Goal: Task Accomplishment & Management: Complete application form

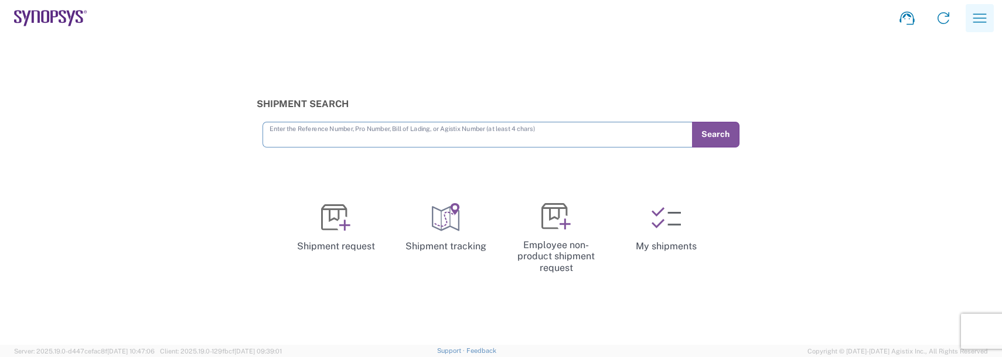
click at [977, 12] on icon "button" at bounding box center [979, 18] width 19 height 19
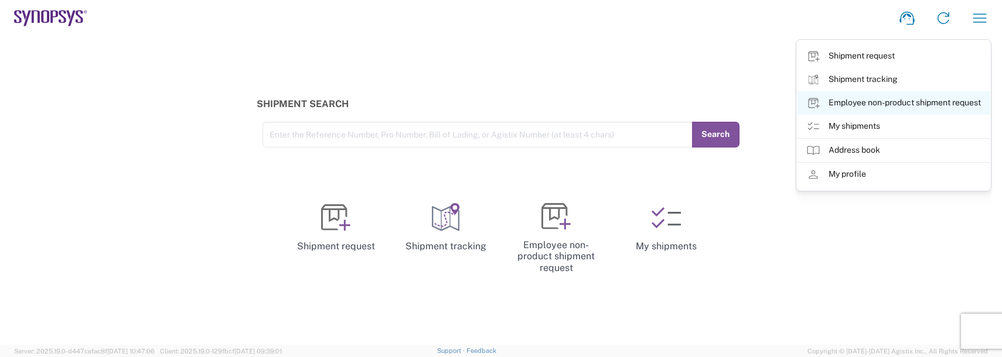
click at [892, 107] on link "Employee non-product shipment request" at bounding box center [893, 102] width 193 height 23
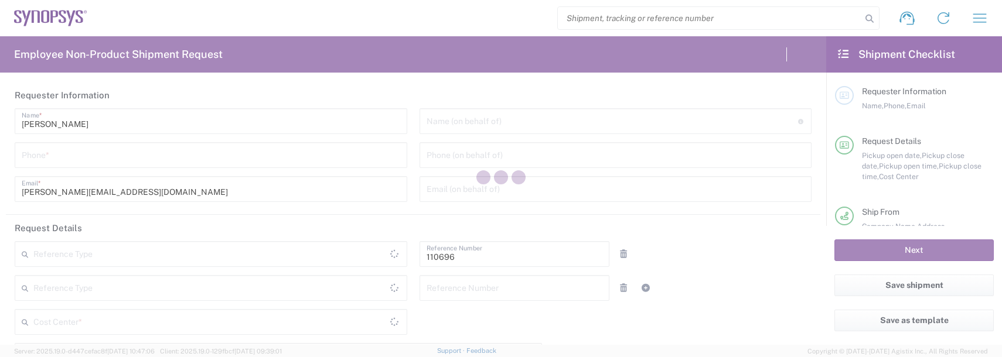
type input "US01, FAC, SAFETY & 110696"
type input "[US_STATE]"
type input "[GEOGRAPHIC_DATA]"
type input "Delivered at Place"
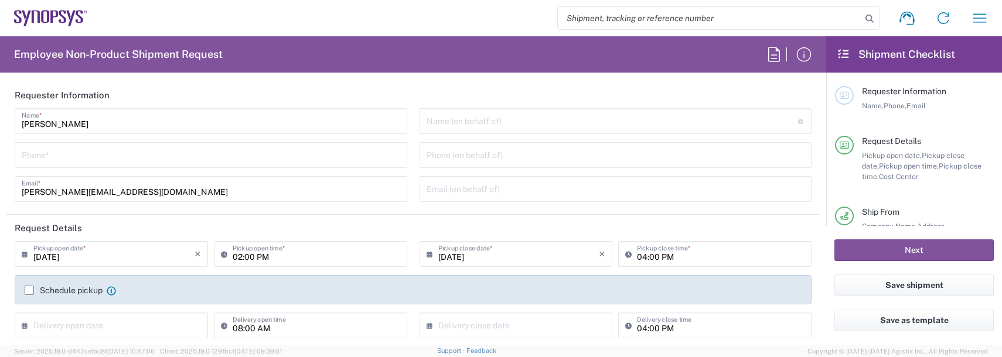
type input "Department"
type input "[GEOGRAPHIC_DATA]"
type input "Boxborough US8W"
click at [54, 152] on input "tel" at bounding box center [211, 154] width 378 height 21
type input "9788371149"
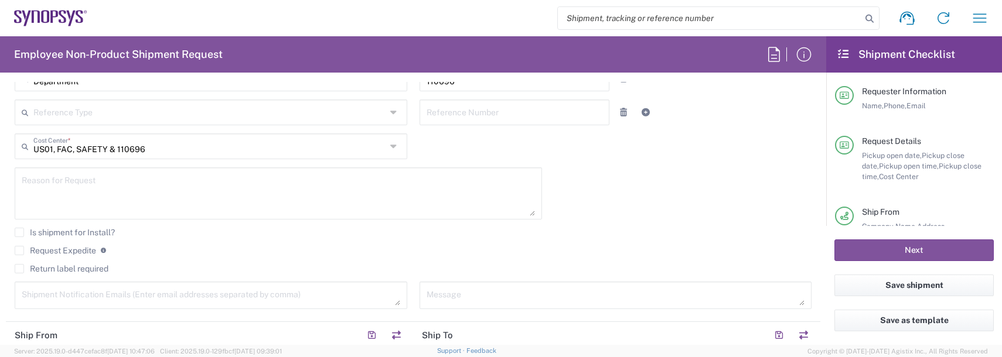
scroll to position [293, 0]
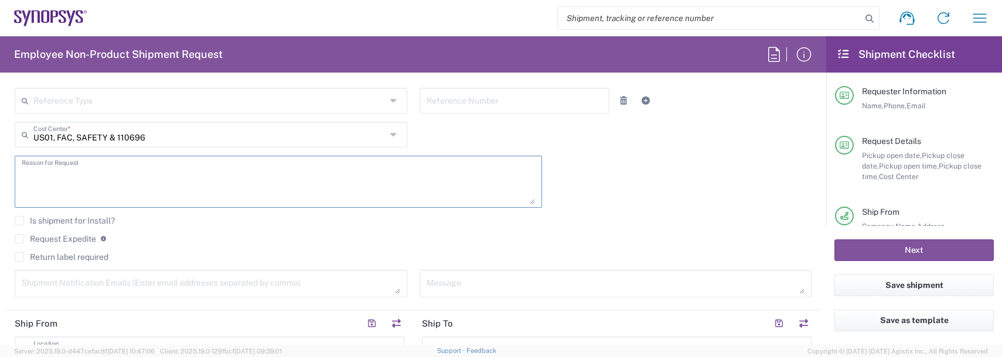
click at [92, 183] on textarea at bounding box center [278, 181] width 513 height 45
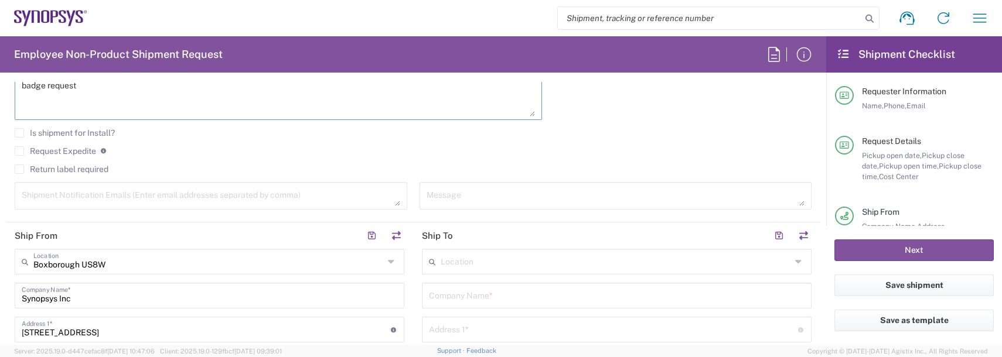
scroll to position [410, 0]
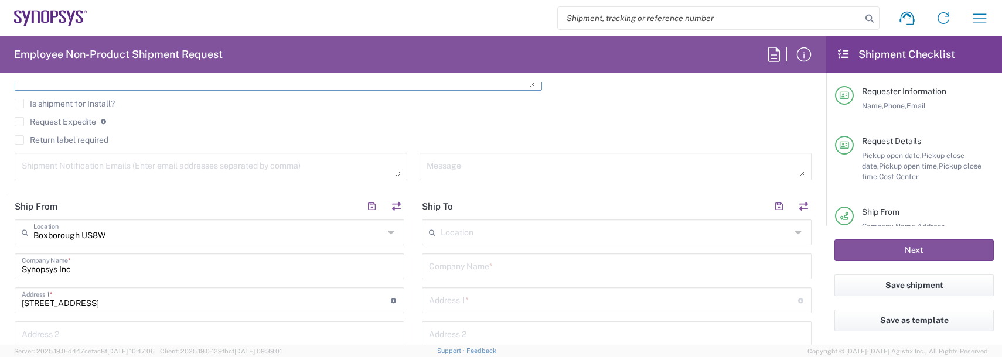
type textarea "badge request"
click at [67, 175] on textarea at bounding box center [211, 166] width 378 height 21
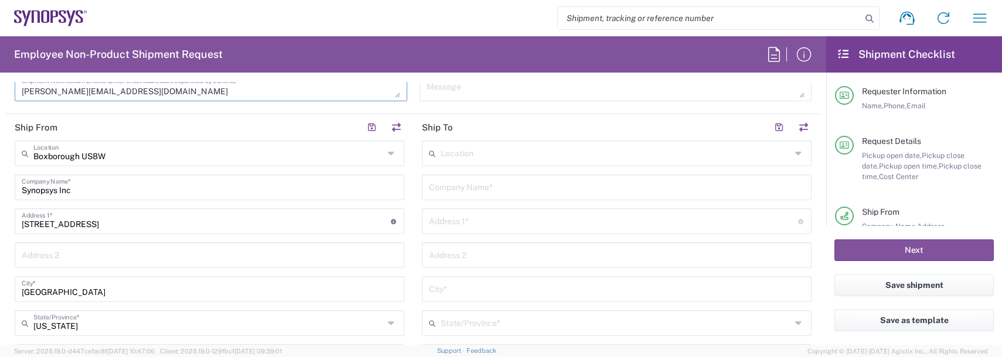
scroll to position [469, 0]
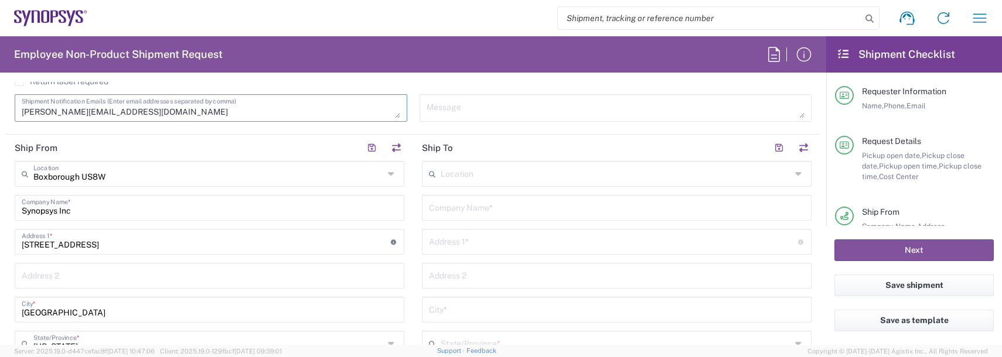
type textarea "[PERSON_NAME][EMAIL_ADDRESS][DOMAIN_NAME]"
click at [501, 176] on input "text" at bounding box center [616, 173] width 350 height 21
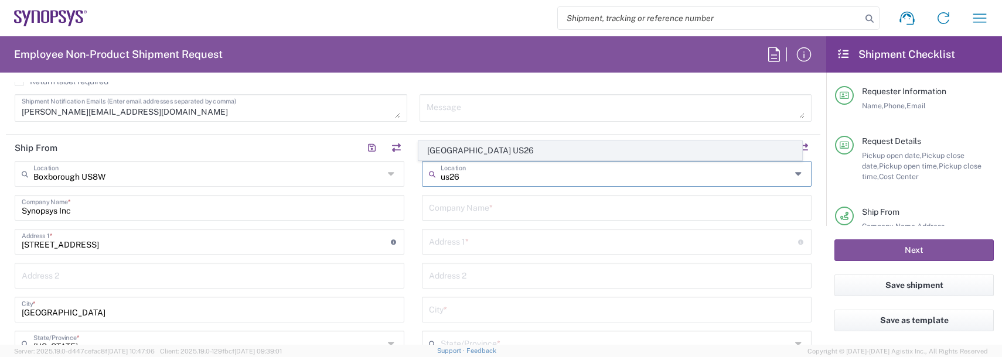
click at [496, 150] on span "[GEOGRAPHIC_DATA] US26" at bounding box center [610, 151] width 383 height 18
type input "[GEOGRAPHIC_DATA] US26"
type input "Synopsys Inc"
type input "1301 S Mopac Expy"
type input "[STREET_ADDRESS]"
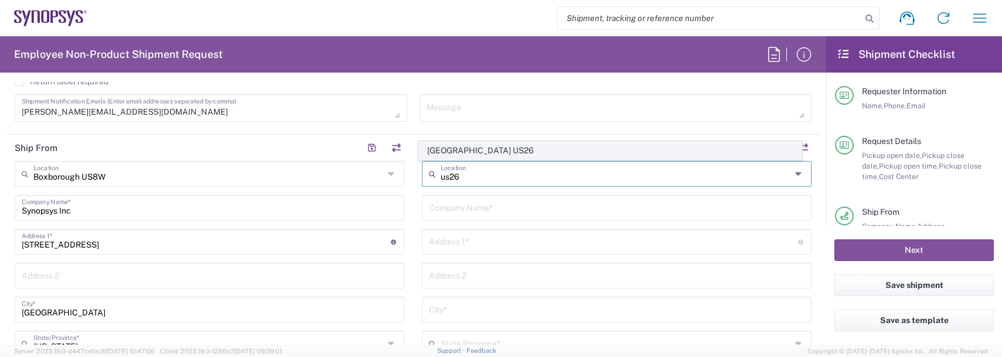
type input "Austin"
type input "[US_STATE]"
type input "78746"
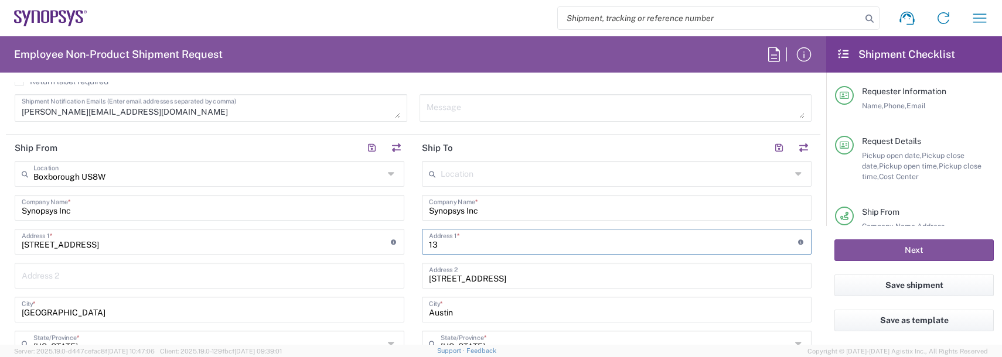
type input "1"
click at [452, 244] on input "text" at bounding box center [613, 241] width 369 height 21
type input "[STREET_ADDRESS][PERSON_NAME]"
type input "Round Rock"
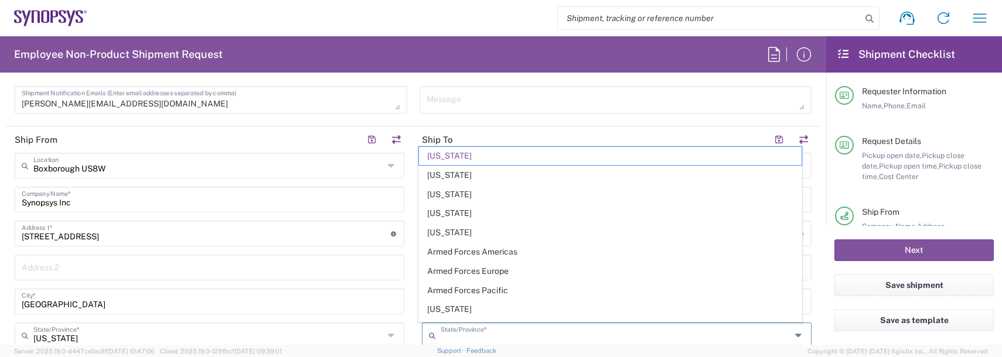
type input "[US_STATE]"
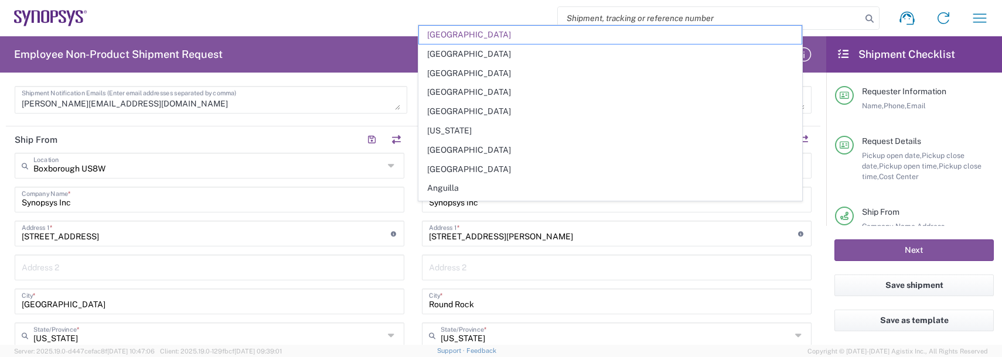
scroll to position [632, 0]
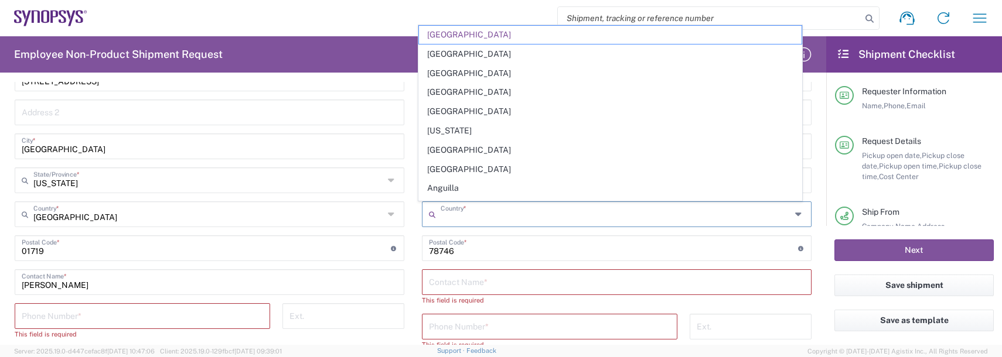
type input "[GEOGRAPHIC_DATA]"
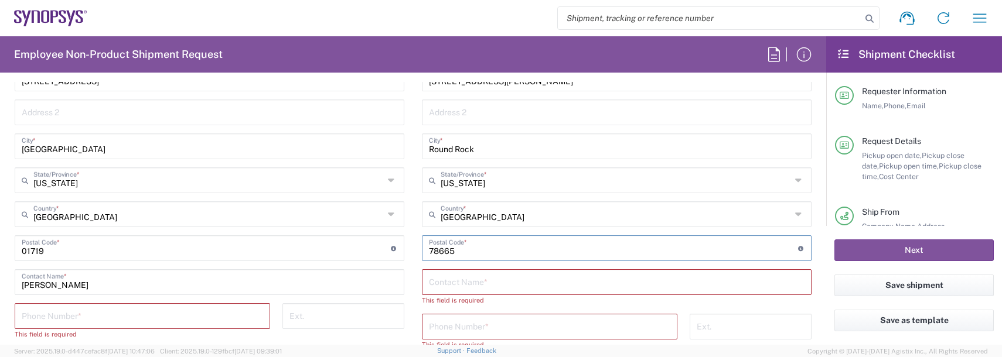
type input "78665"
click at [456, 279] on input "text" at bounding box center [617, 281] width 376 height 21
type input "[PERSON_NAME]"
click at [132, 316] on input "tel" at bounding box center [142, 315] width 241 height 21
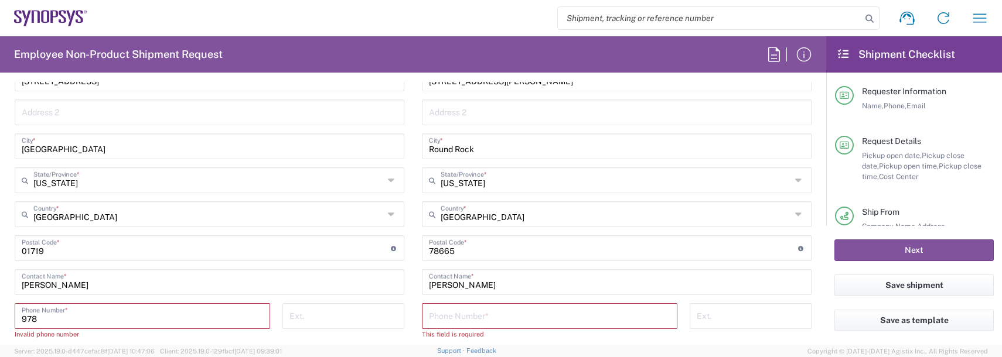
type input "9788371149"
click at [586, 313] on input "tel" at bounding box center [549, 315] width 241 height 21
type input "9788371149"
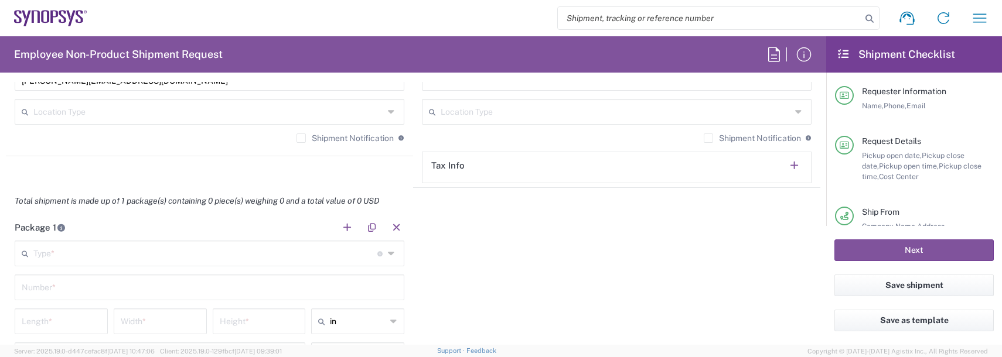
scroll to position [925, 0]
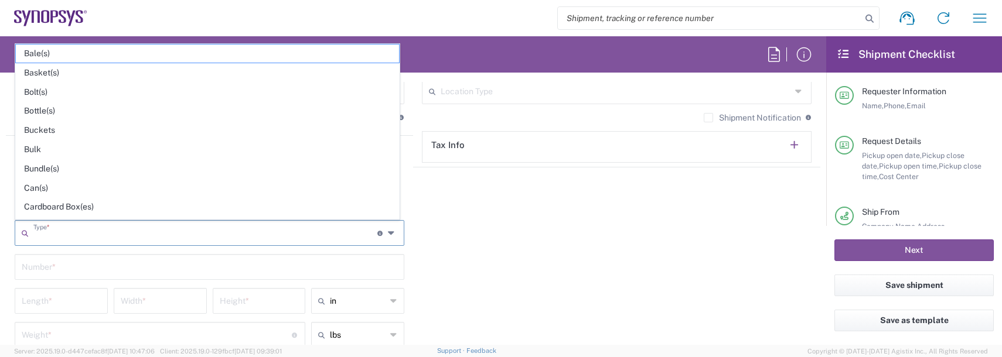
click at [62, 241] on input "text" at bounding box center [205, 232] width 344 height 21
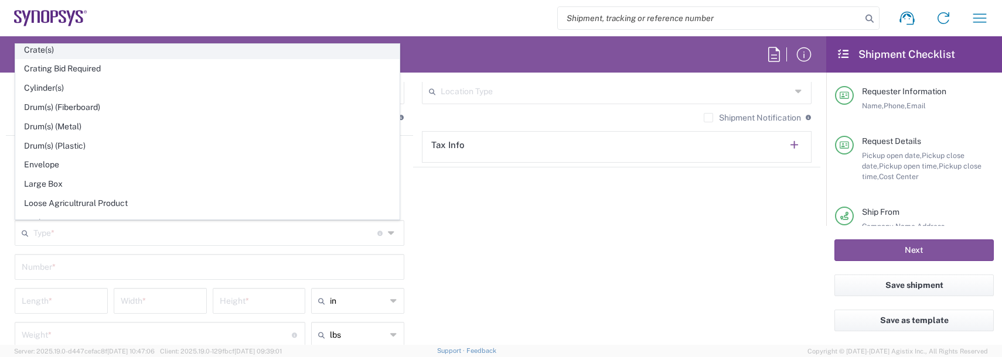
click at [56, 158] on span "Envelope" at bounding box center [207, 165] width 383 height 18
type input "Envelope"
type input "1"
type input "9.5"
type input "12.5"
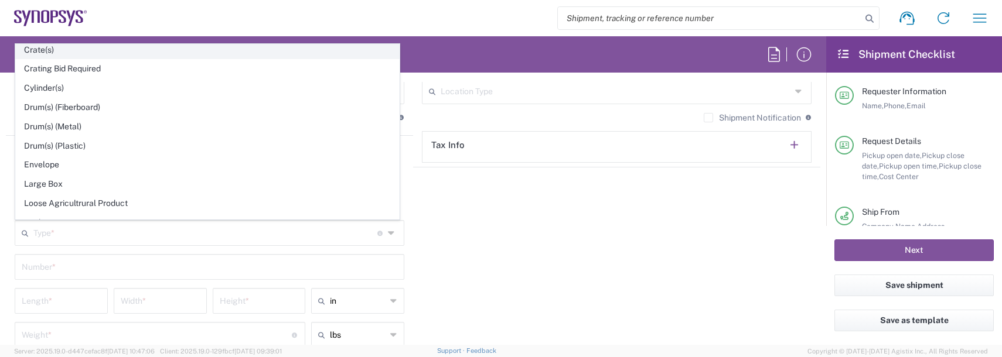
type input "0.25"
type input "1"
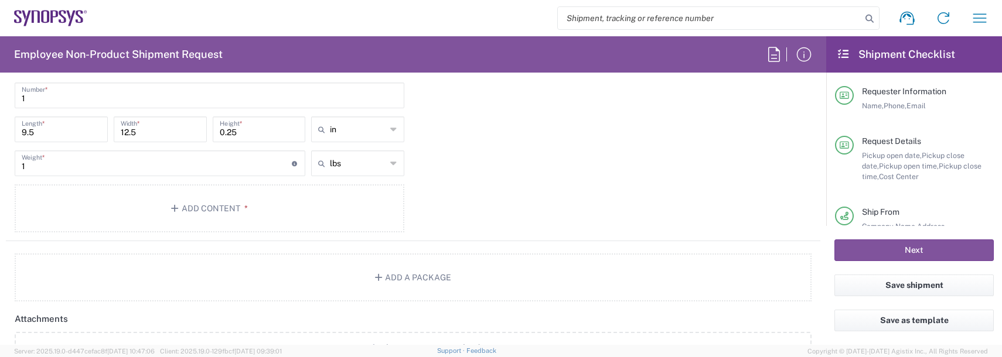
scroll to position [1218, 0]
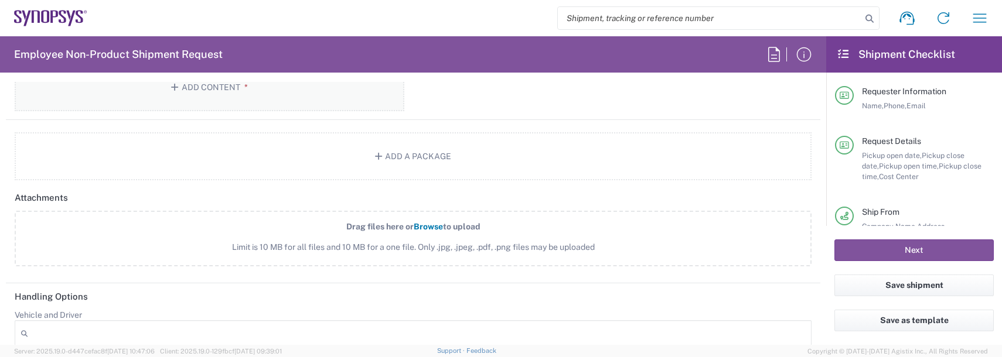
click at [204, 98] on button "Add Content *" at bounding box center [210, 87] width 390 height 48
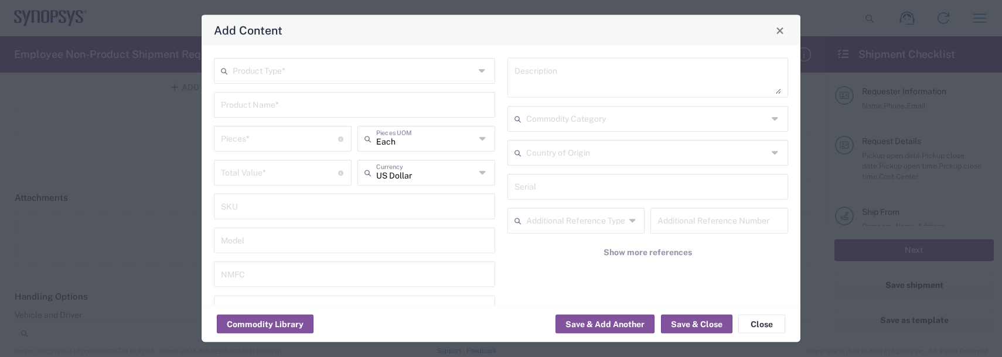
click at [264, 66] on input "text" at bounding box center [354, 70] width 242 height 21
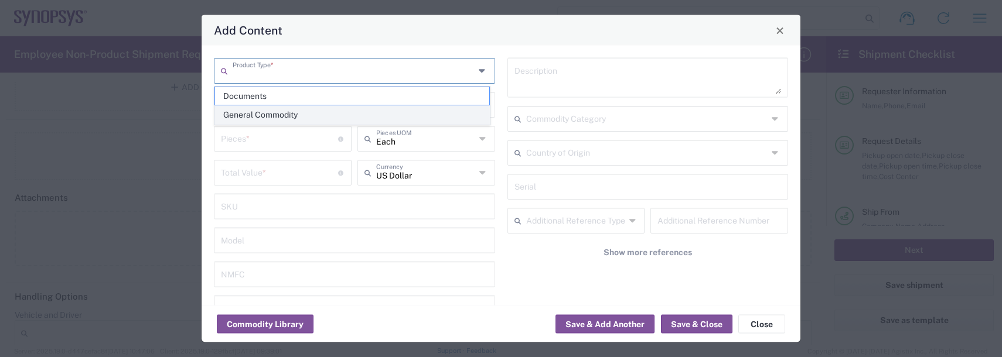
click at [267, 111] on span "General Commodity" at bounding box center [352, 115] width 274 height 18
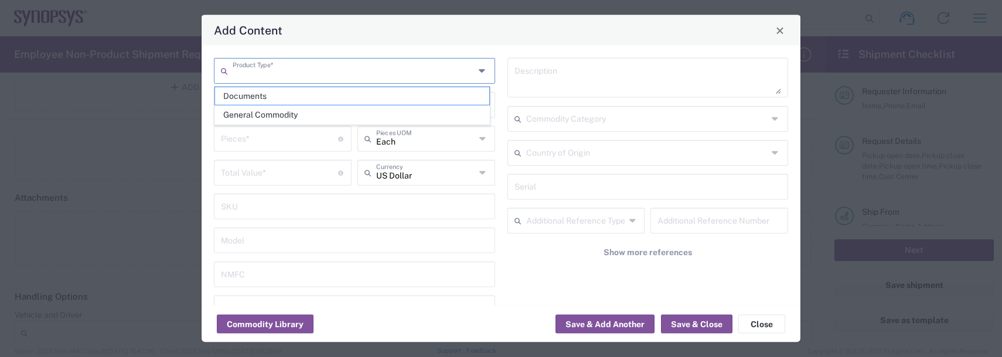
type input "General Commodity"
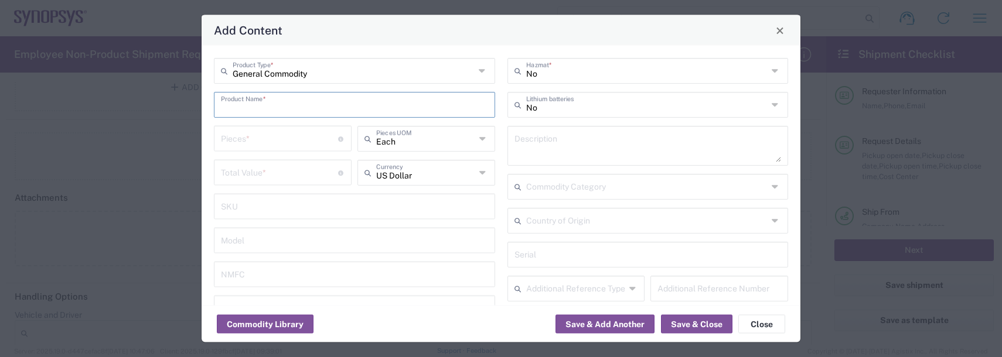
click at [261, 100] on input "text" at bounding box center [354, 104] width 267 height 21
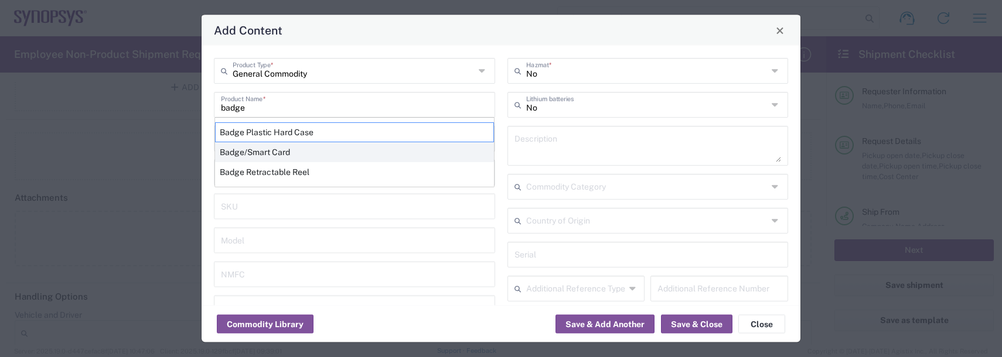
click at [272, 149] on div "Badge/Smart Card" at bounding box center [354, 152] width 279 height 20
type input "Badge/Smart Card"
type input "10.15"
type textarea "Badge/Smart Card"
type input "[GEOGRAPHIC_DATA]"
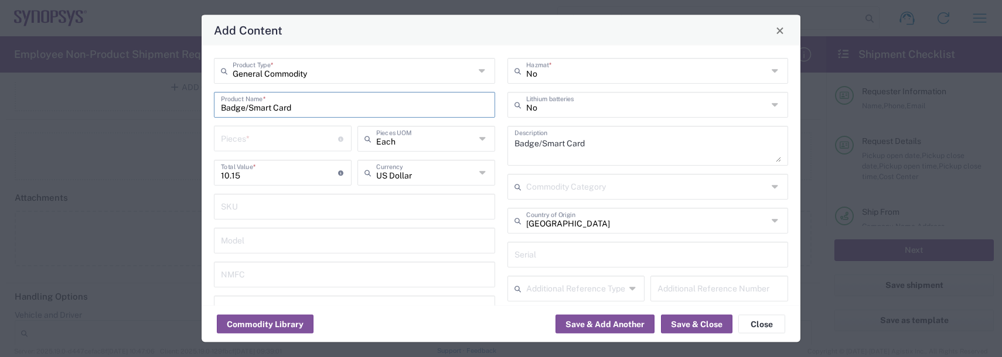
click at [256, 136] on input "number" at bounding box center [279, 138] width 117 height 21
type input "1"
click at [569, 322] on button "Save & Add Another" at bounding box center [604, 324] width 99 height 19
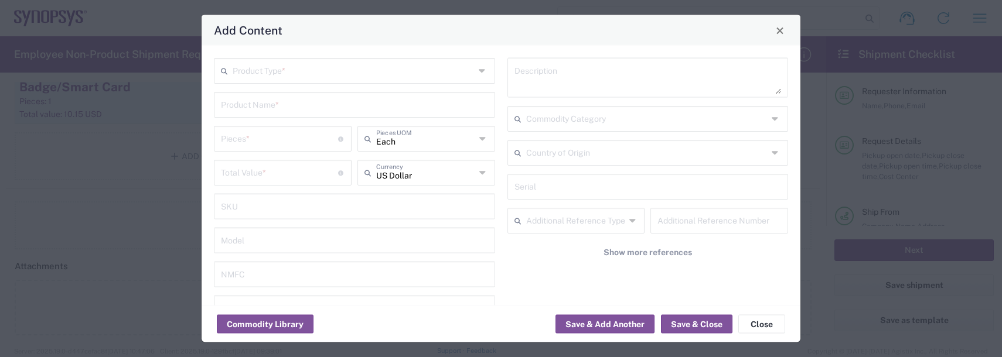
scroll to position [1287, 0]
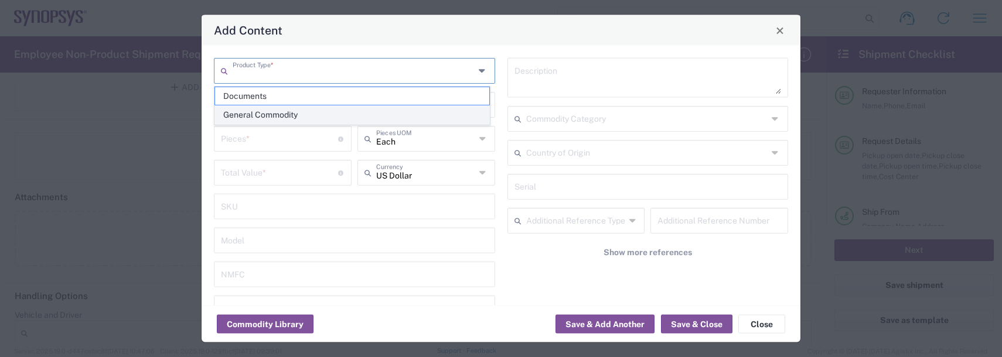
drag, startPoint x: 282, startPoint y: 68, endPoint x: 264, endPoint y: 105, distance: 41.7
click at [281, 68] on input "text" at bounding box center [354, 70] width 242 height 21
click at [250, 124] on span "General Commodity" at bounding box center [352, 115] width 274 height 18
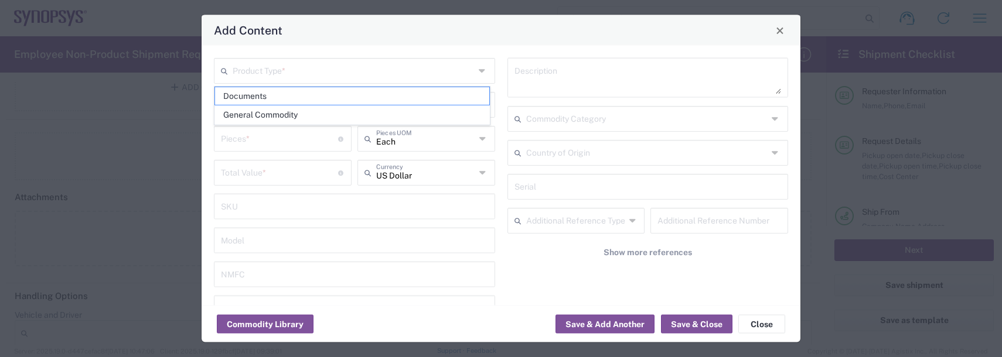
type input "General Commodity"
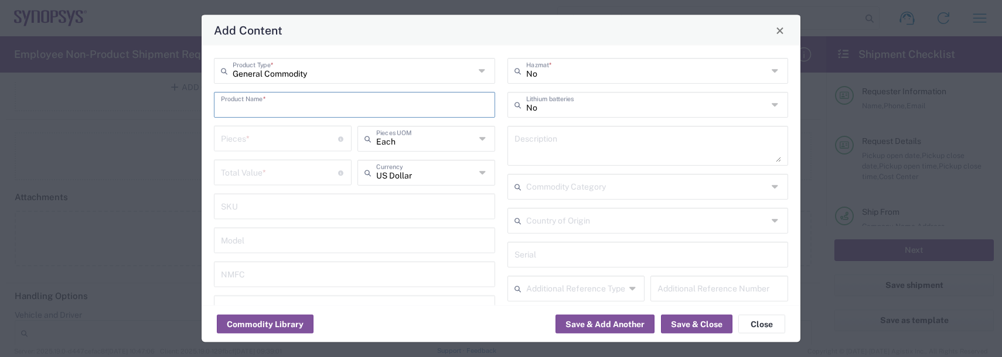
click at [242, 107] on input "text" at bounding box center [354, 104] width 267 height 21
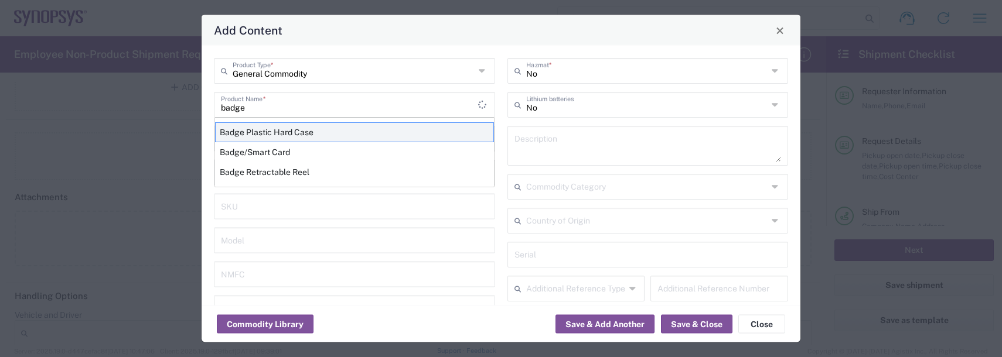
click at [283, 137] on div "Badge Plastic Hard Case" at bounding box center [354, 132] width 279 height 20
type input "Badge Plastic Hard Case"
type input "1.25"
type textarea "Badge Plastic Hard Case"
type input "[GEOGRAPHIC_DATA]"
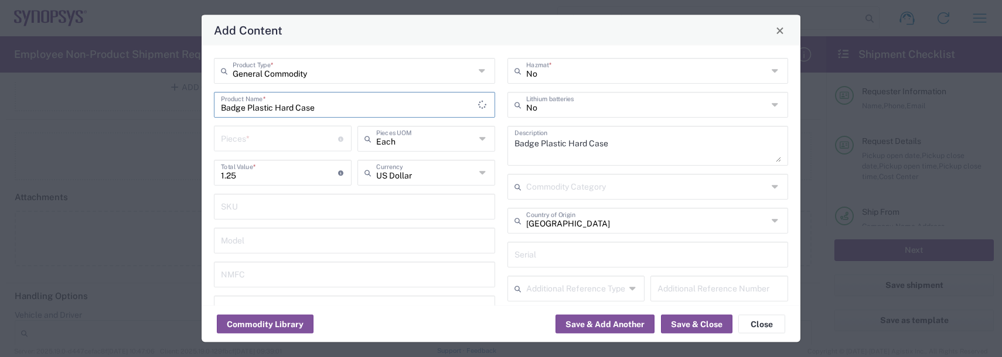
click at [278, 134] on input "number" at bounding box center [279, 138] width 117 height 21
type input "1"
click at [579, 326] on button "Save & Add Another" at bounding box center [604, 324] width 99 height 19
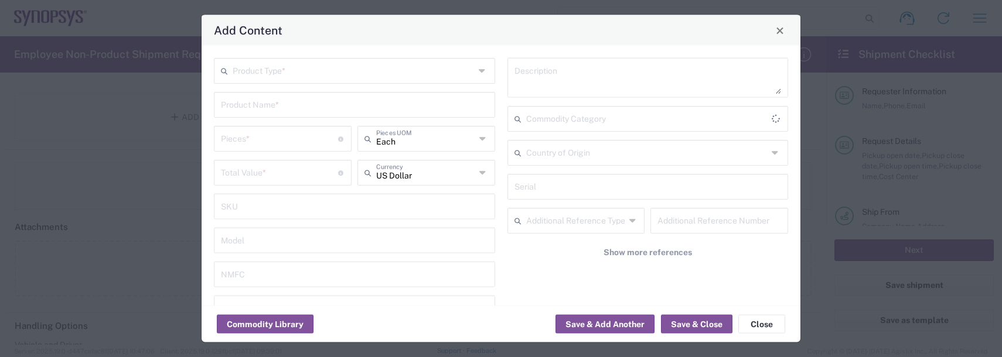
scroll to position [1317, 0]
click at [265, 79] on input "text" at bounding box center [354, 70] width 242 height 21
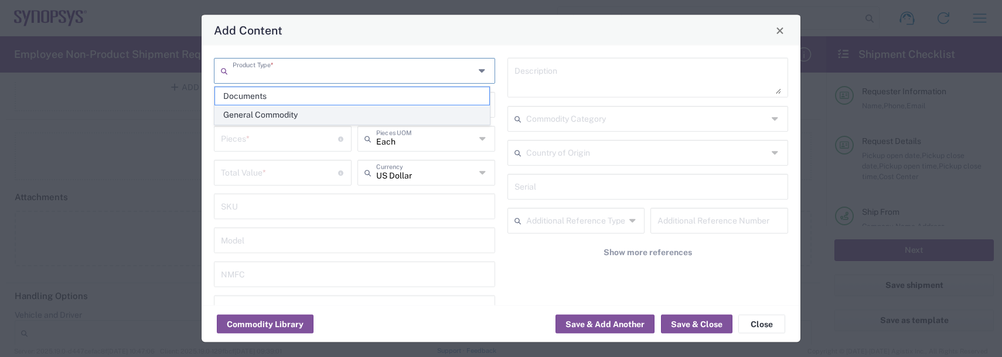
click at [255, 120] on span "General Commodity" at bounding box center [352, 115] width 274 height 18
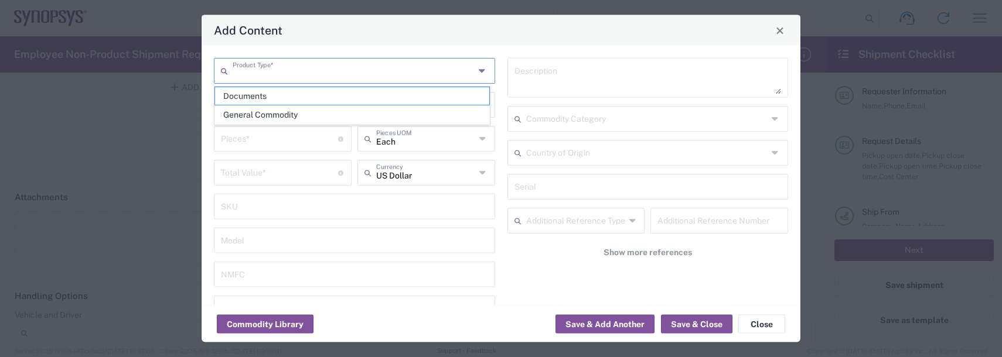
type input "General Commodity"
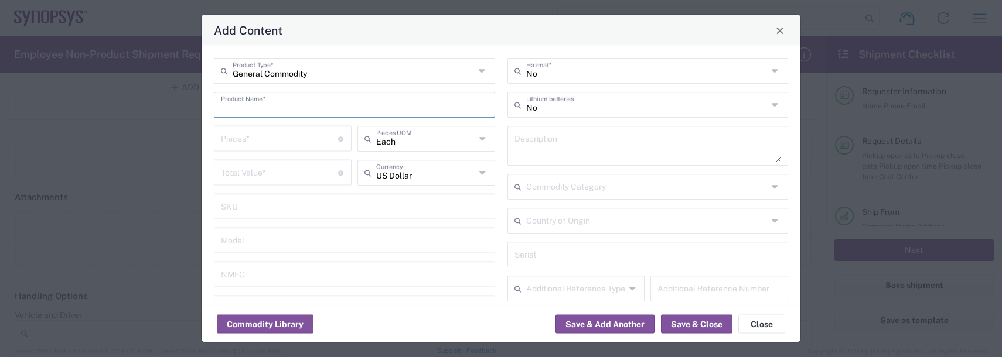
click at [251, 106] on input "text" at bounding box center [354, 104] width 267 height 21
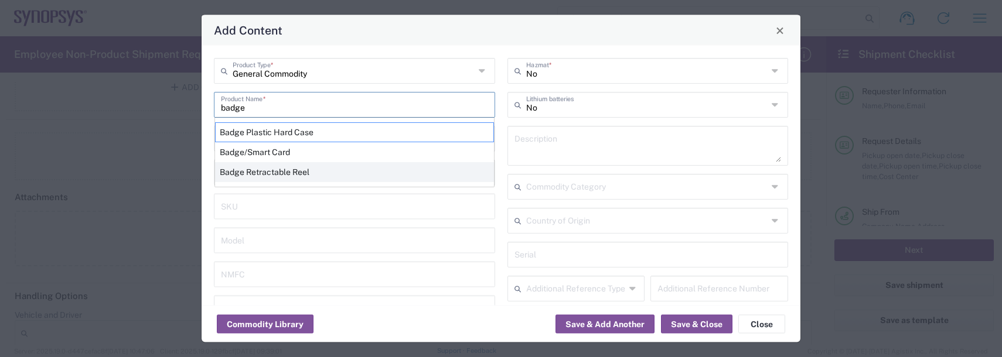
click at [260, 167] on div "Badge Retractable Reel" at bounding box center [354, 172] width 279 height 20
type input "Badge Retractable Reel"
type input "1.85"
type textarea "Badge Retractable Reel"
type input "[GEOGRAPHIC_DATA]"
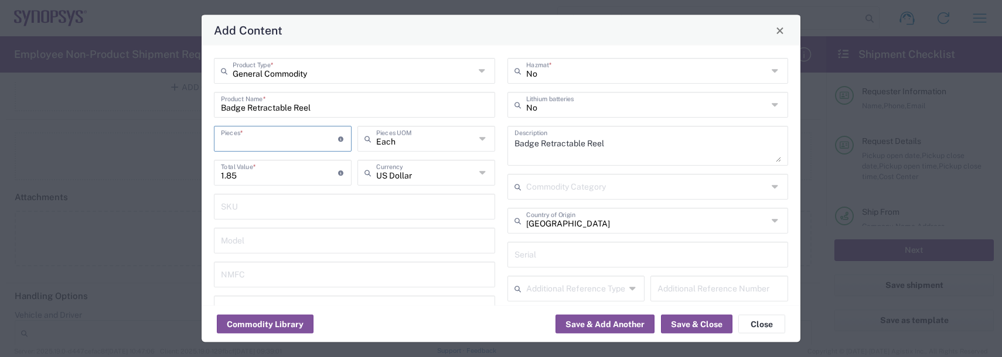
click at [249, 142] on input "number" at bounding box center [279, 138] width 117 height 21
type input "1"
click at [627, 322] on button "Save & Add Another" at bounding box center [604, 324] width 99 height 19
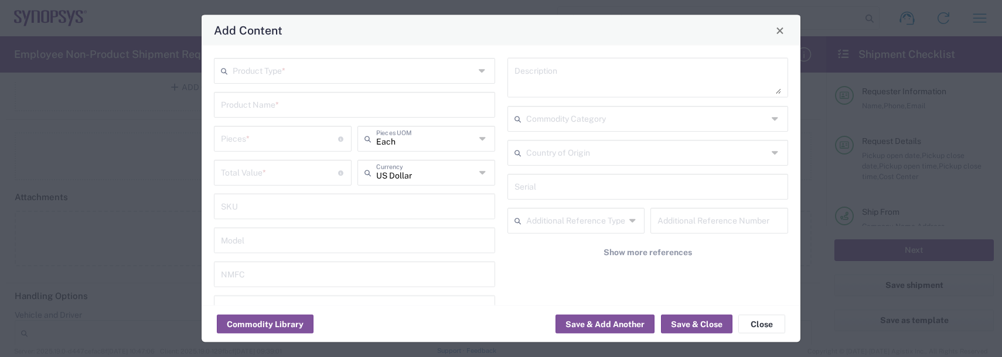
click at [277, 72] on input "text" at bounding box center [354, 70] width 242 height 21
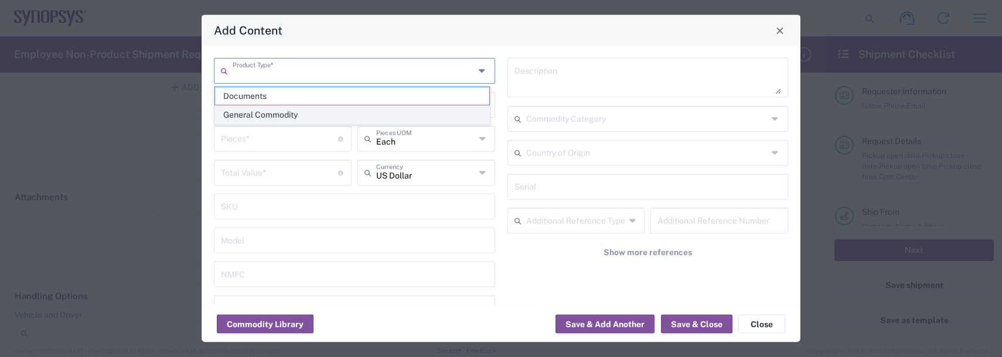
click at [271, 115] on span "General Commodity" at bounding box center [352, 115] width 274 height 18
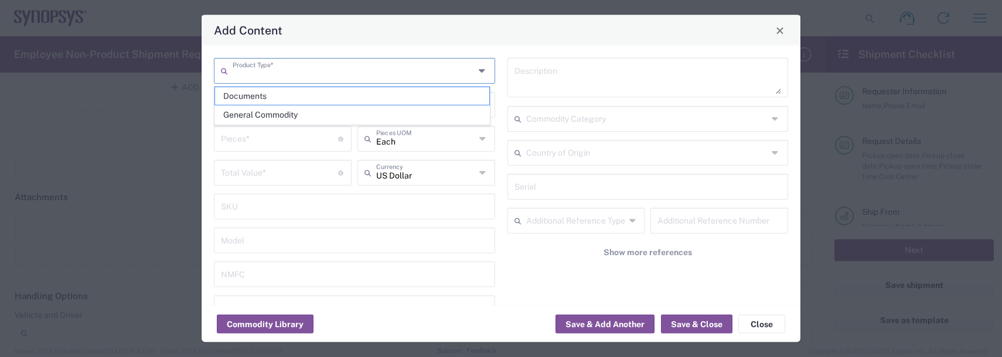
type input "General Commodity"
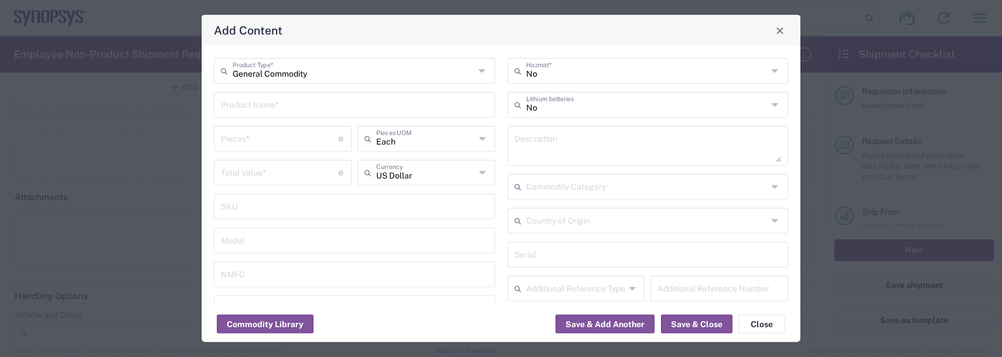
click at [262, 107] on input "text" at bounding box center [354, 104] width 267 height 21
click at [245, 133] on div "Lanyard" at bounding box center [354, 132] width 279 height 20
type input "Lanyard"
type input "1.7"
type textarea "Lanyard for ID Badge"
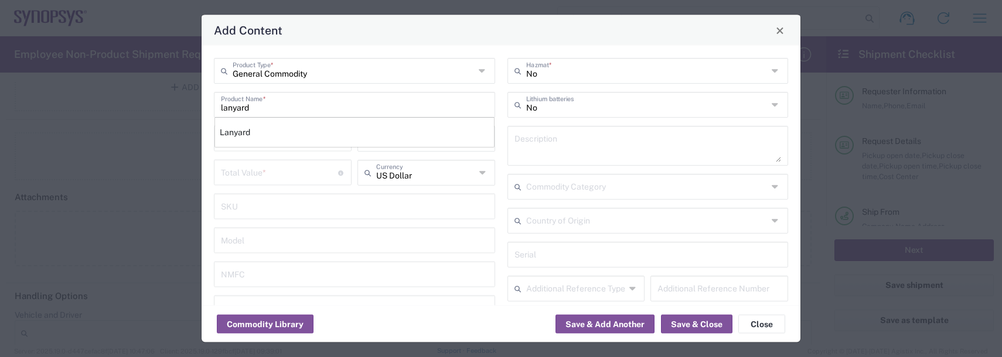
type input "[GEOGRAPHIC_DATA]"
click at [246, 141] on input "number" at bounding box center [279, 138] width 117 height 21
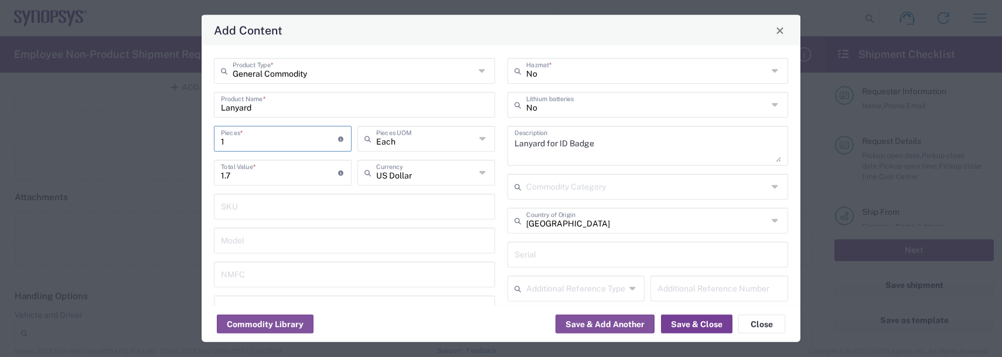
type input "1"
click at [670, 325] on button "Save & Close" at bounding box center [696, 324] width 71 height 19
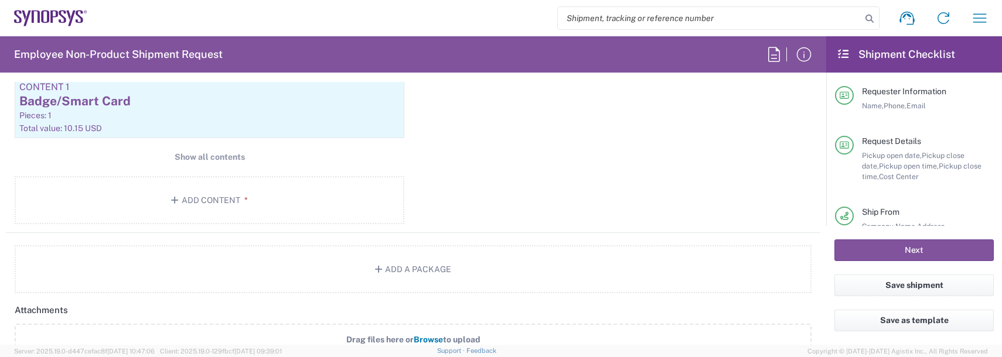
scroll to position [1200, 0]
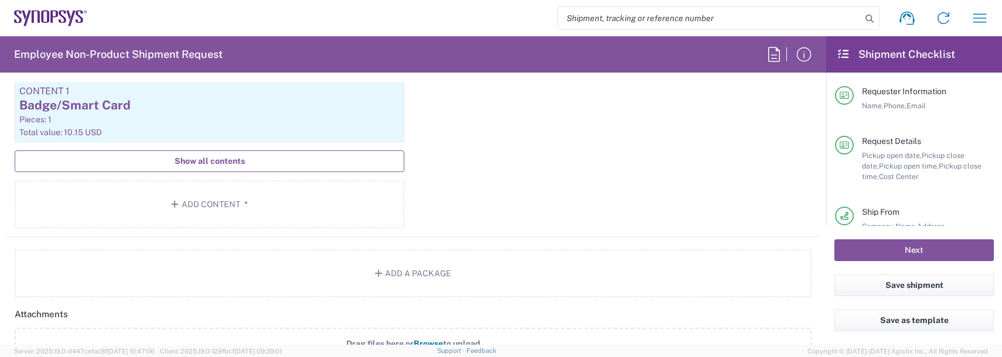
click at [204, 162] on span "Show all contents" at bounding box center [210, 161] width 70 height 11
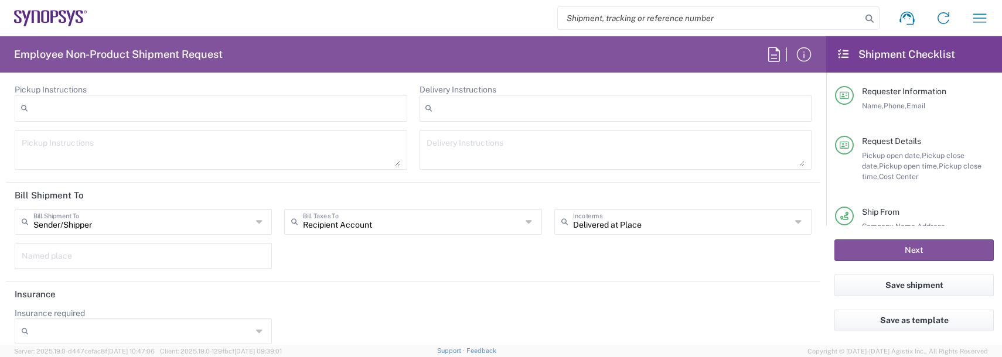
scroll to position [1808, 0]
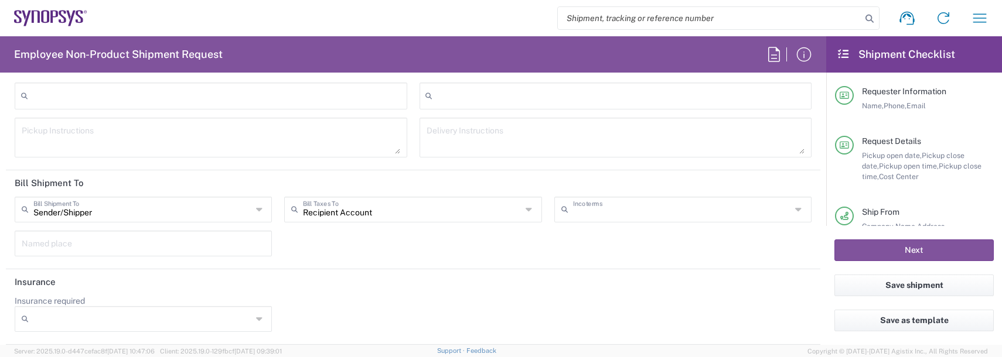
click at [600, 215] on input "text" at bounding box center [682, 209] width 219 height 21
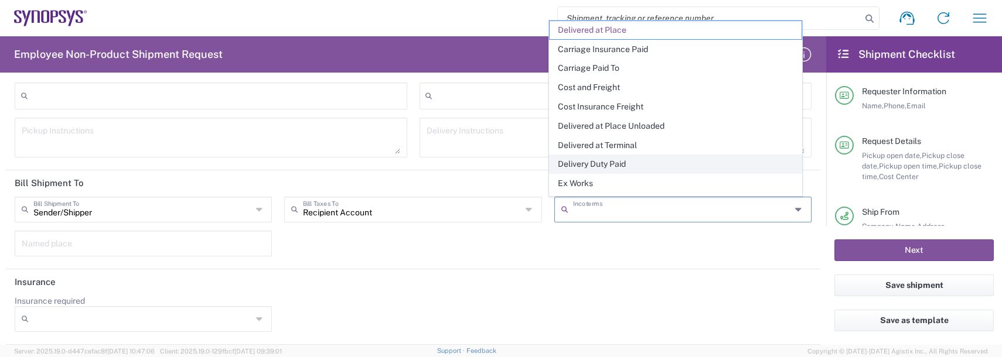
click at [603, 165] on span "Delivery Duty Paid" at bounding box center [676, 164] width 252 height 18
type input "Sender/Shipper"
type input "Delivery Duty Paid"
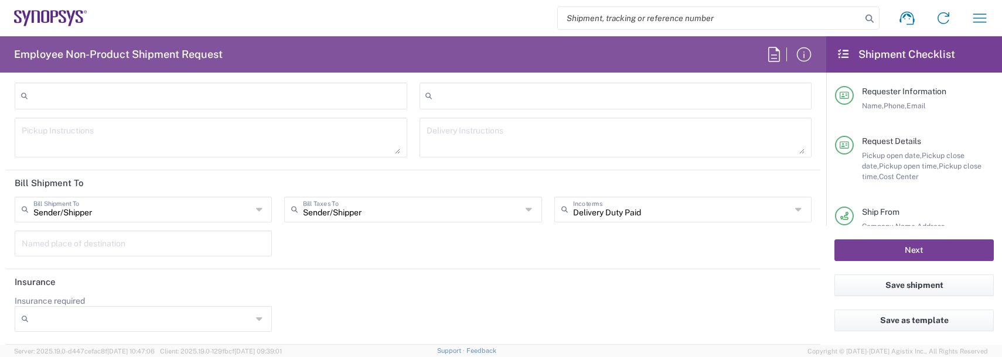
click at [847, 253] on button "Next" at bounding box center [913, 251] width 159 height 22
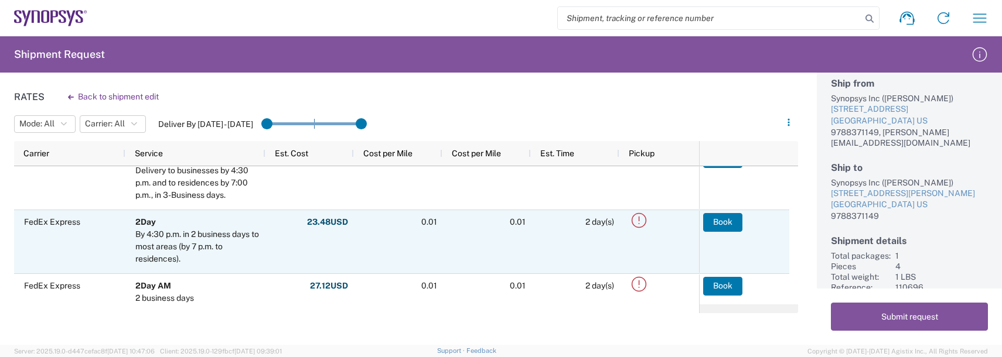
scroll to position [29, 0]
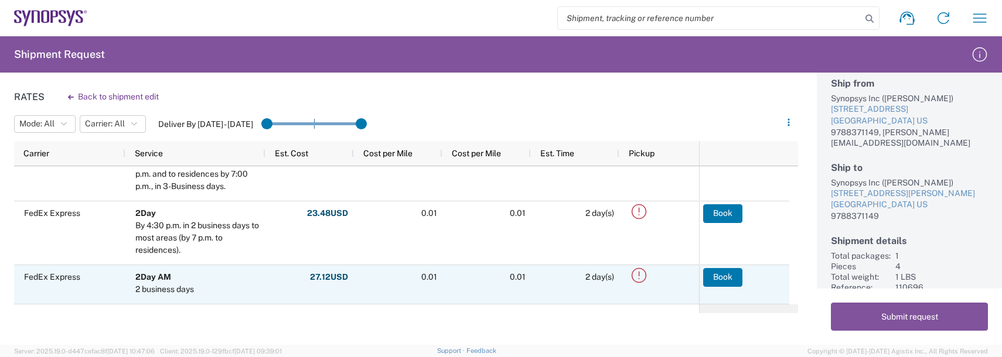
click at [709, 276] on button "Book" at bounding box center [722, 277] width 39 height 19
